Goal: Check status: Check status

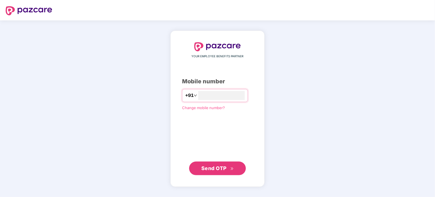
click at [212, 91] on div "YOUR EMPLOYEE BENEFITS PARTNER Mobile number +91 Change mobile number? Send OTP" at bounding box center [217, 108] width 71 height 133
click at [211, 97] on input "number" at bounding box center [221, 95] width 47 height 9
type input "**********"
click at [220, 172] on span "Send OTP" at bounding box center [217, 168] width 33 height 8
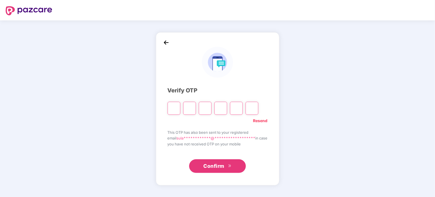
type input "*"
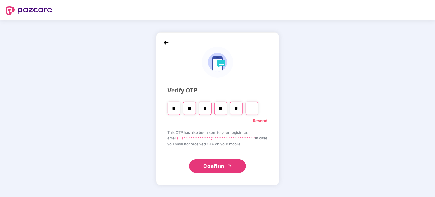
type input "*"
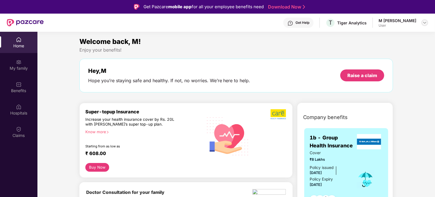
click at [426, 21] on img at bounding box center [425, 22] width 5 height 5
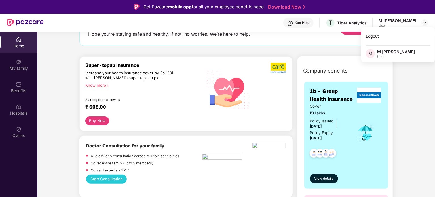
scroll to position [47, 0]
click at [328, 180] on span "View details" at bounding box center [323, 178] width 19 height 5
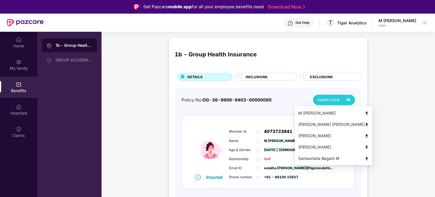
click at [368, 111] on img at bounding box center [367, 113] width 4 height 4
click at [369, 124] on img at bounding box center [367, 125] width 4 height 4
click at [367, 135] on img at bounding box center [367, 136] width 4 height 4
click at [369, 146] on img at bounding box center [367, 147] width 4 height 4
click at [336, 101] on span "Health Card" at bounding box center [329, 100] width 22 height 6
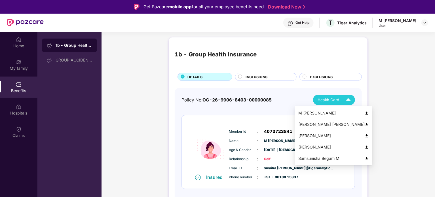
click at [367, 159] on img at bounding box center [367, 159] width 4 height 4
